Goal: Information Seeking & Learning: Check status

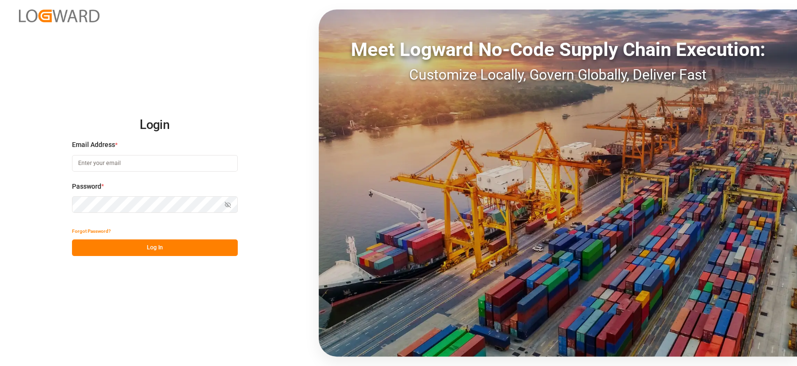
type input "[PERSON_NAME][EMAIL_ADDRESS][PERSON_NAME][DOMAIN_NAME]"
click at [201, 245] on button "Log In" at bounding box center [155, 247] width 166 height 17
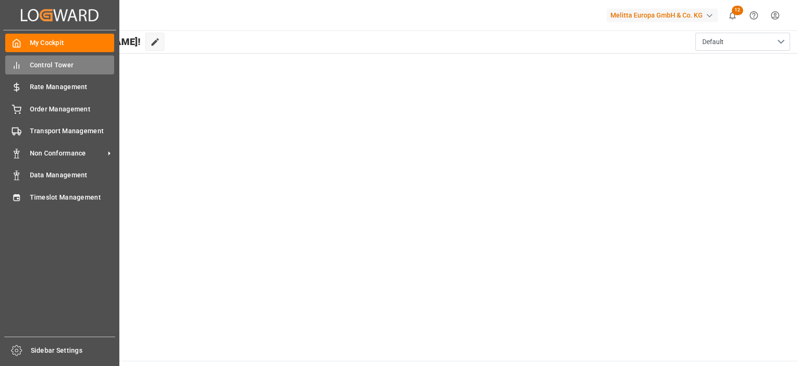
click at [22, 65] on div "Control Tower Control Tower" at bounding box center [59, 64] width 109 height 18
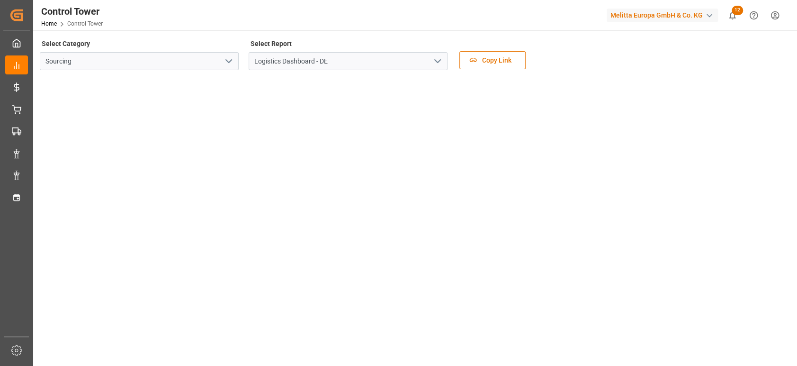
drag, startPoint x: 796, startPoint y: 46, endPoint x: 796, endPoint y: 55, distance: 9.0
click at [797, 50] on html "Created by potrace 1.15, written by [PERSON_NAME] [DATE]-[DATE] Created by potr…" at bounding box center [398, 183] width 797 height 366
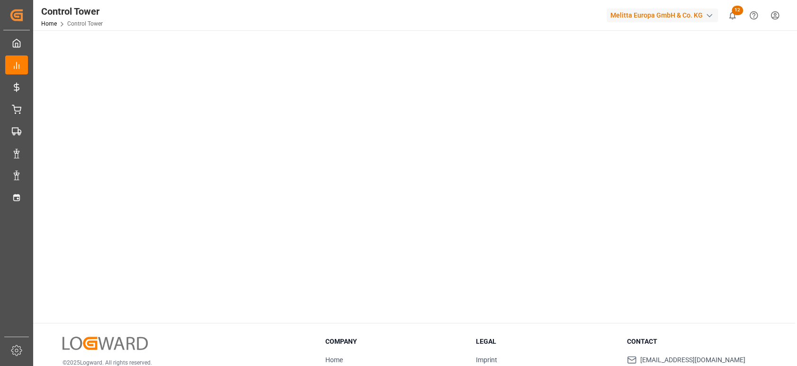
scroll to position [507, 0]
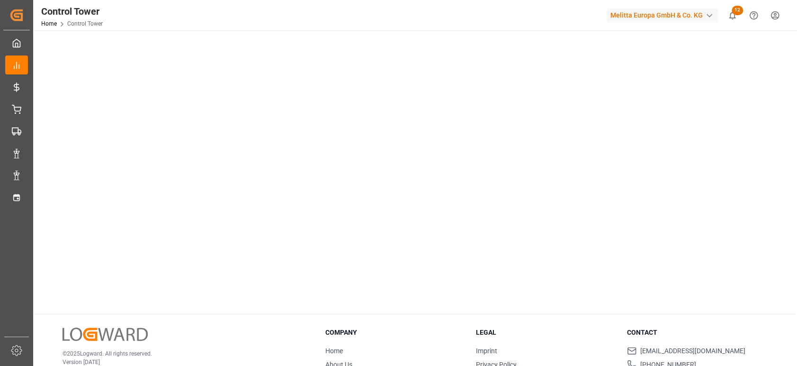
drag, startPoint x: 760, startPoint y: 173, endPoint x: 759, endPoint y: 166, distance: 7.6
drag, startPoint x: 796, startPoint y: 215, endPoint x: 777, endPoint y: 156, distance: 62.2
click at [782, 161] on div "Control Tower Home Control Tower Melitta Europa GmbH & Co. KG 12 Notifications …" at bounding box center [414, 183] width 762 height 366
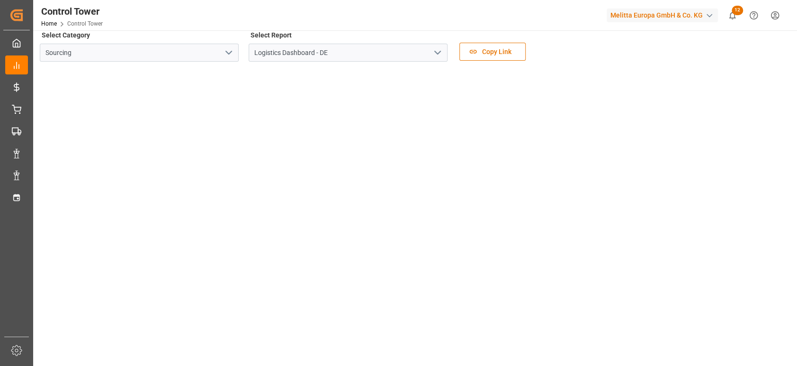
scroll to position [271, 0]
